Goal: Navigation & Orientation: Find specific page/section

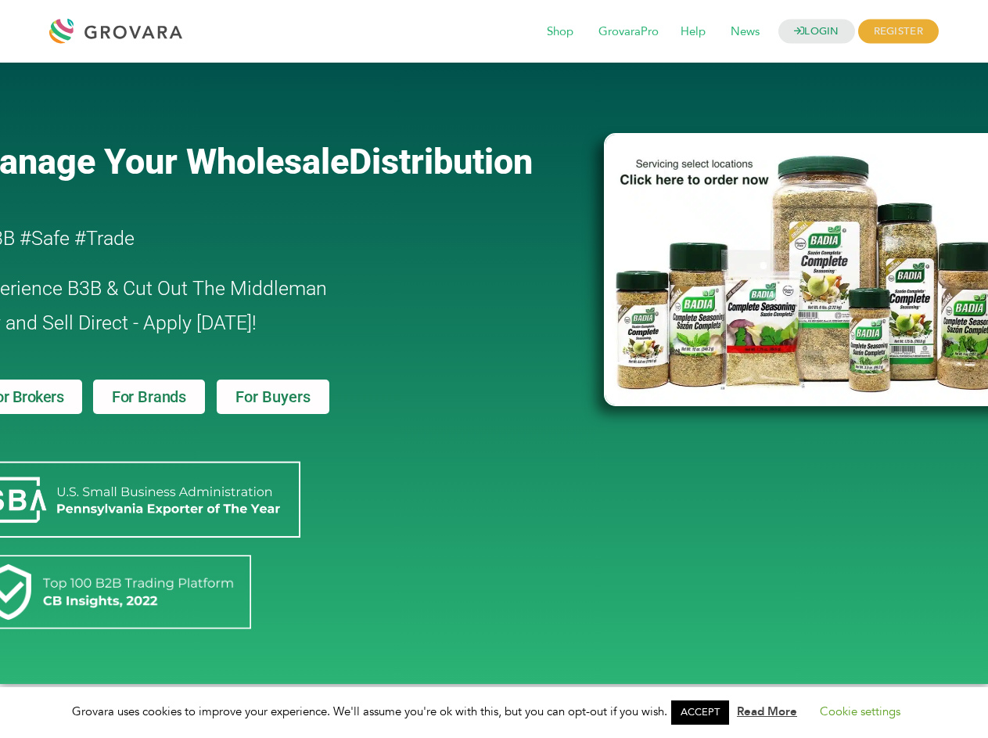
click at [705, 712] on link "ACCEPT" at bounding box center [700, 712] width 58 height 24
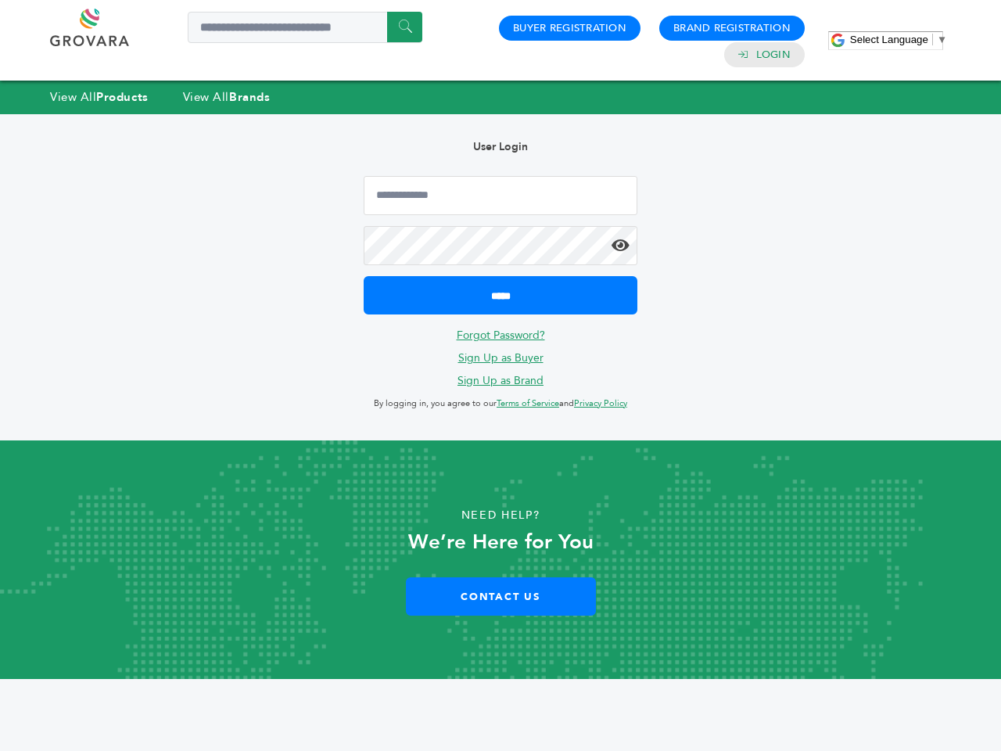
click at [898, 39] on span "Select Language" at bounding box center [889, 40] width 78 height 12
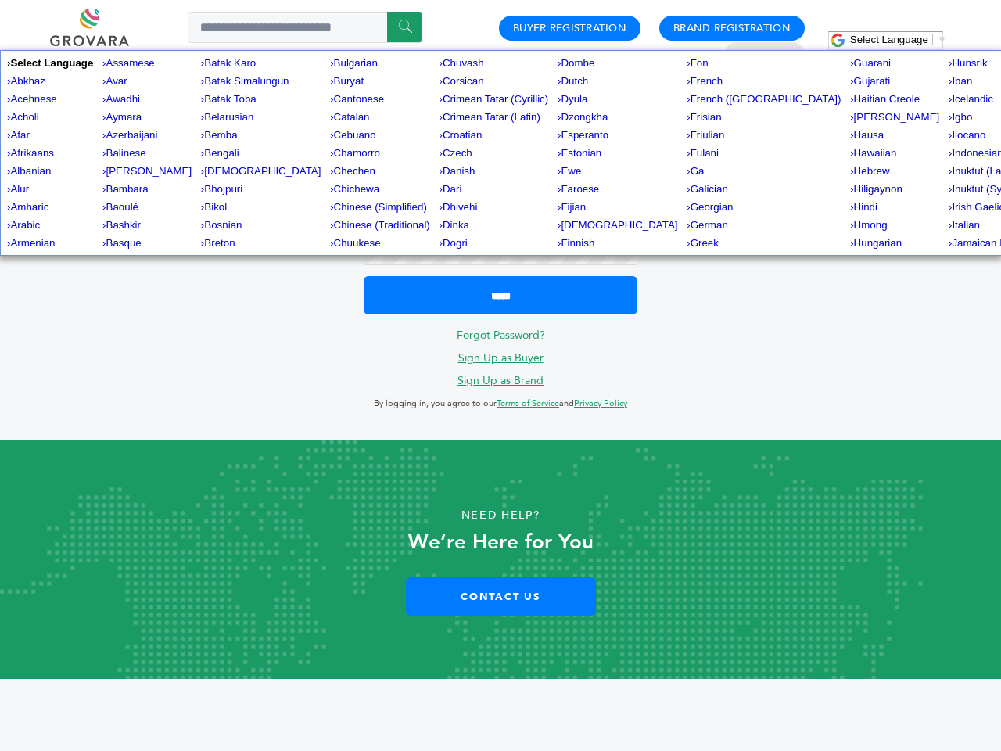
click at [561, 245] on span "Finnish" at bounding box center [578, 243] width 34 height 12
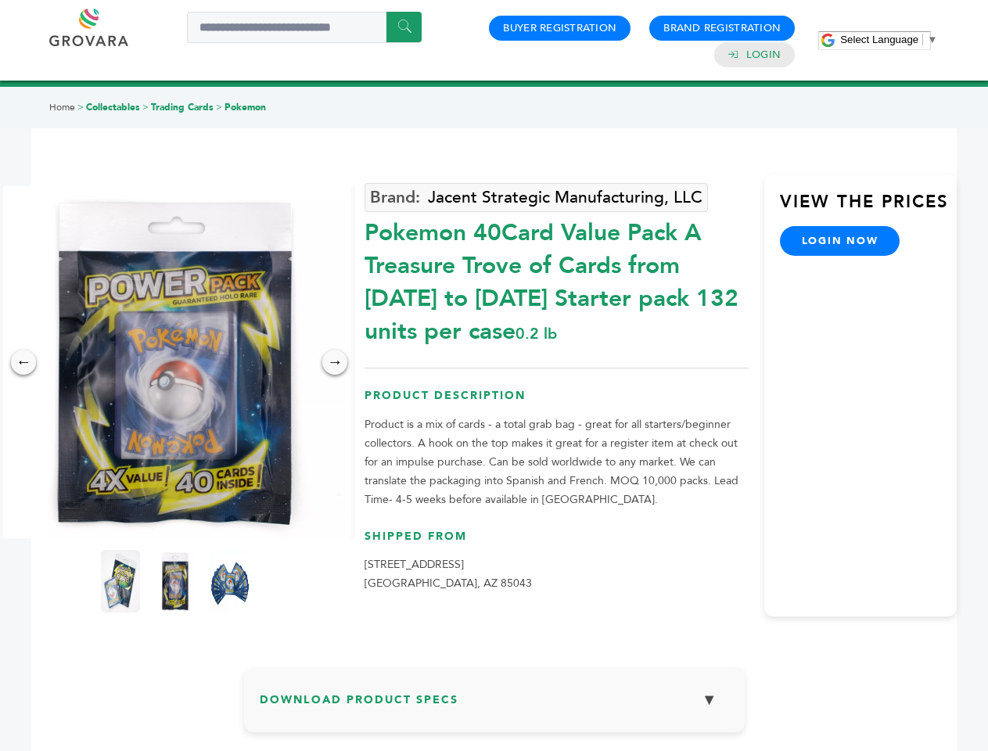
click at [889, 39] on span "Select Language" at bounding box center [879, 40] width 78 height 12
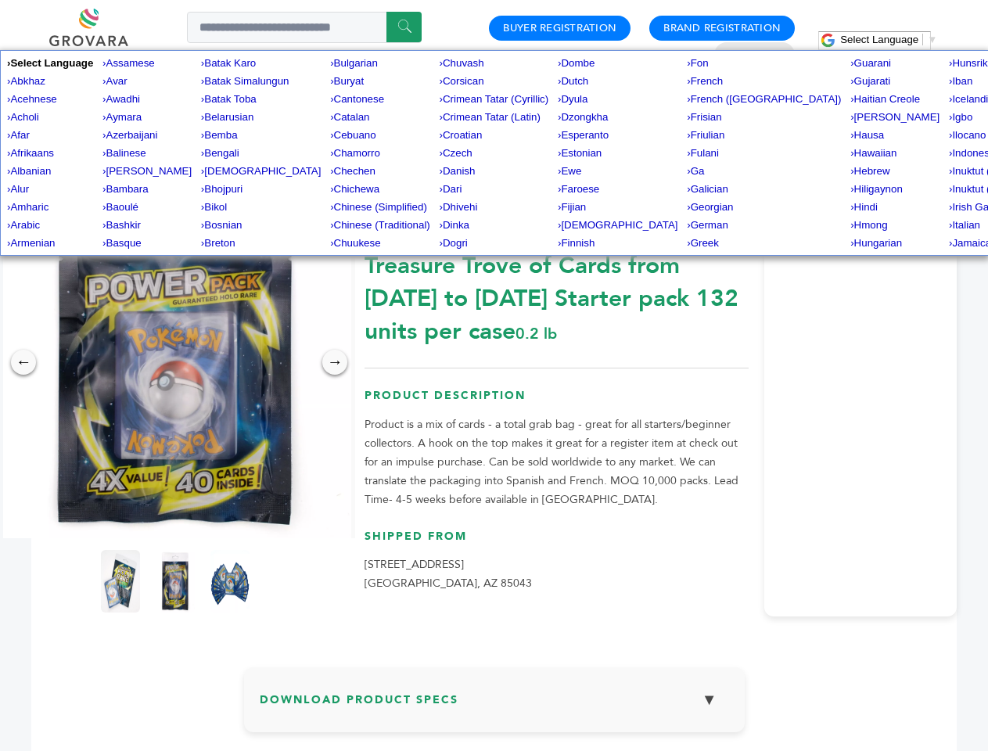
click at [175, 362] on img at bounding box center [175, 362] width 352 height 352
